Goal: Task Accomplishment & Management: Manage account settings

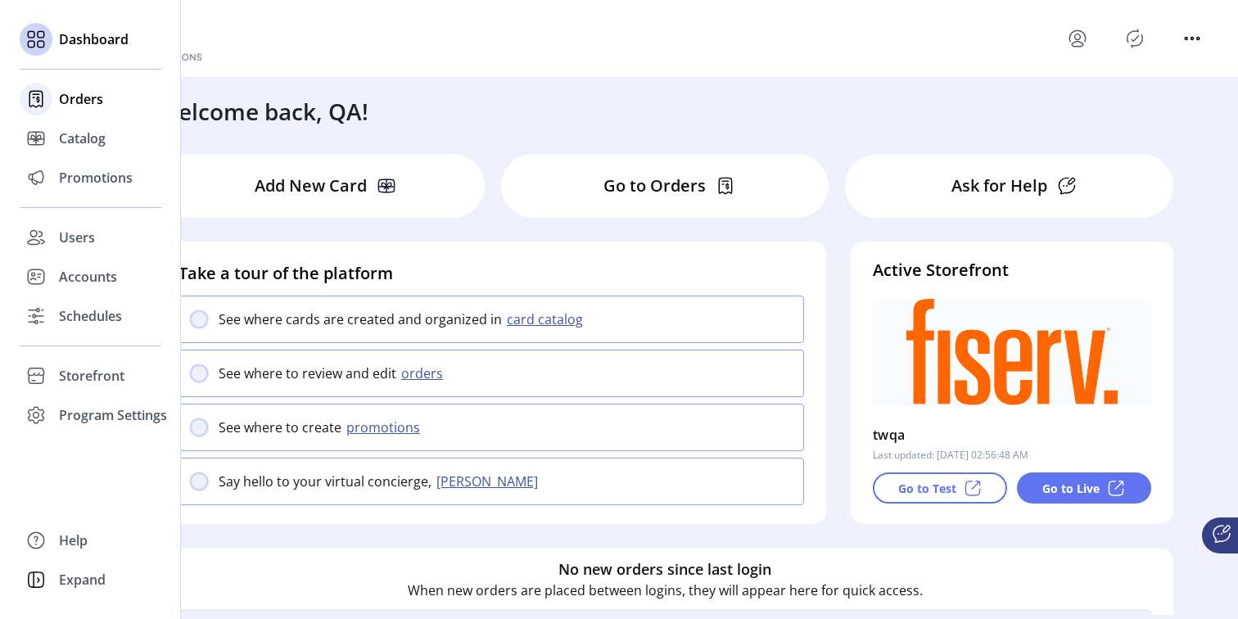
click at [94, 104] on span "Orders" at bounding box center [81, 99] width 44 height 20
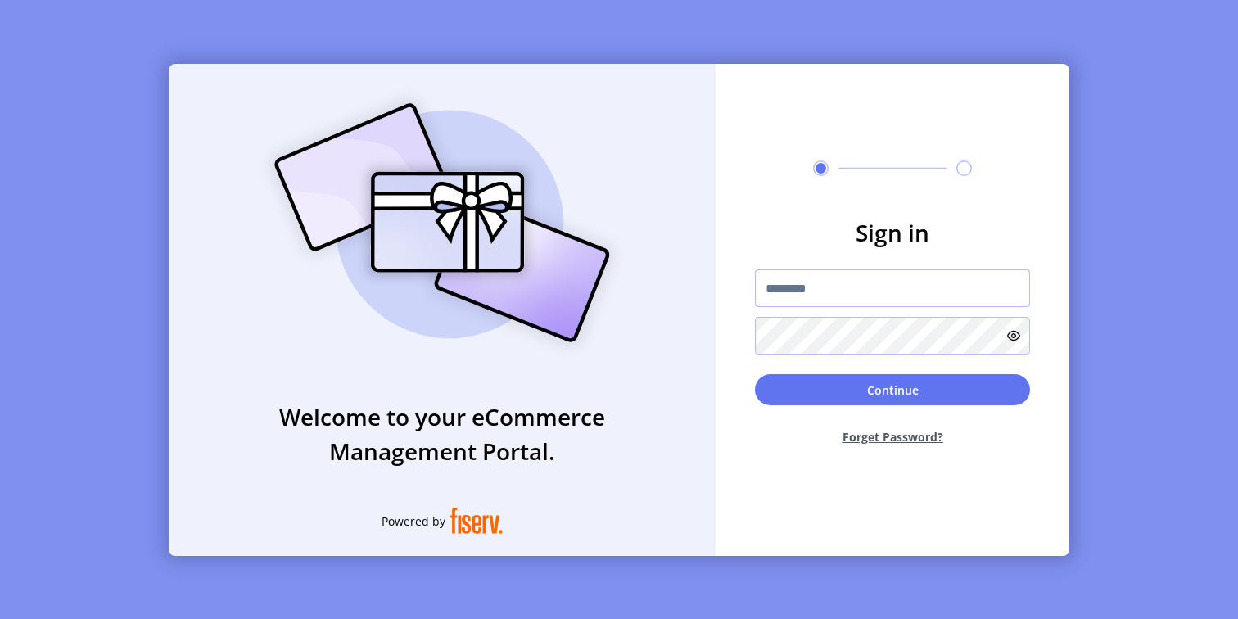
click at [806, 291] on input "text" at bounding box center [892, 288] width 275 height 38
type input "*********"
click at [861, 392] on button "Continue" at bounding box center [892, 389] width 275 height 31
